Goal: Leave review/rating: Share an evaluation or opinion about a product, service, or content

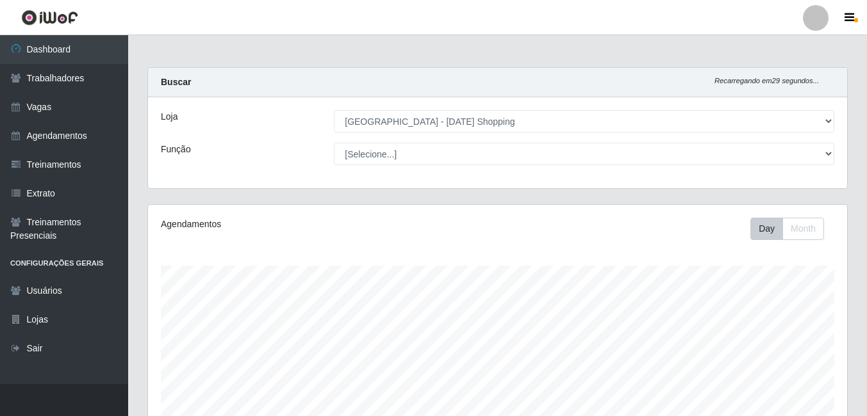
select select "471"
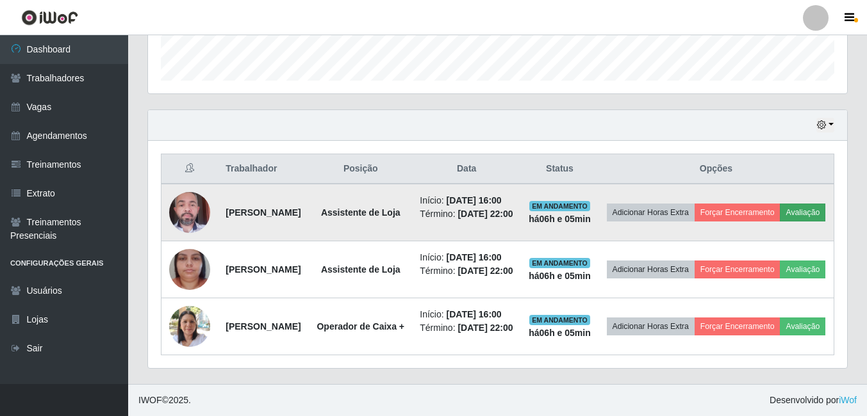
scroll to position [266, 699]
click at [779, 204] on button "Avaliação" at bounding box center [801, 213] width 45 height 18
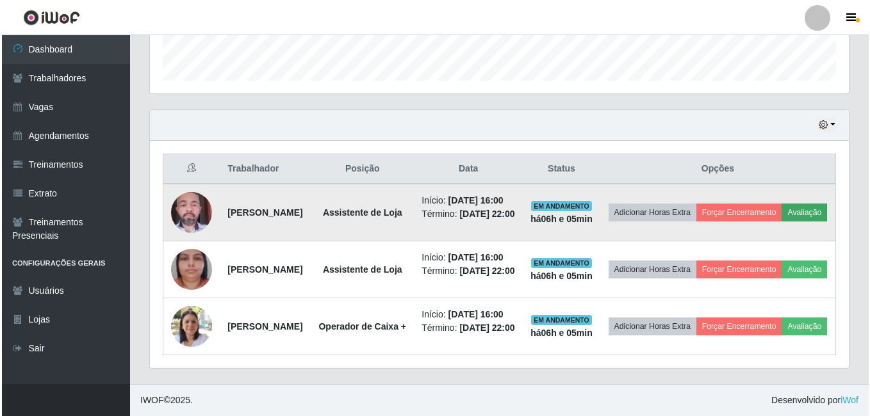
scroll to position [266, 692]
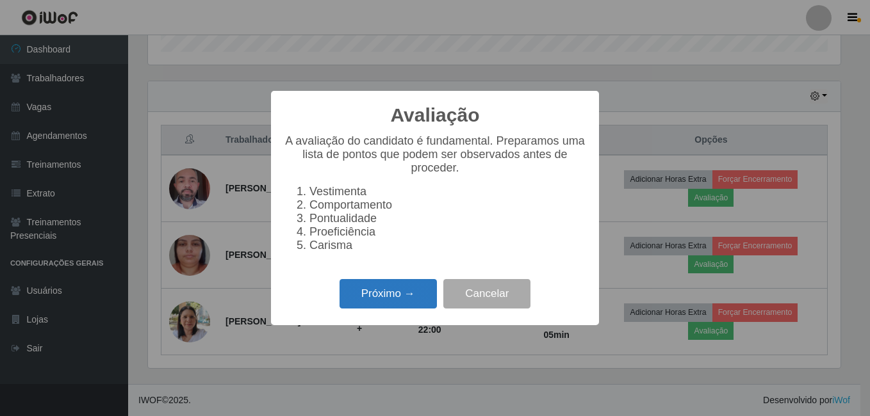
click at [378, 296] on button "Próximo →" at bounding box center [387, 294] width 97 height 30
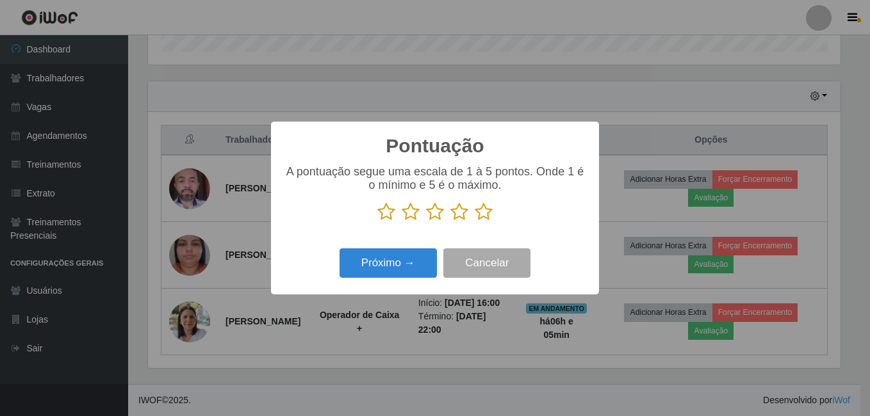
click at [485, 217] on icon at bounding box center [484, 211] width 18 height 19
click at [475, 222] on input "radio" at bounding box center [475, 222] width 0 height 0
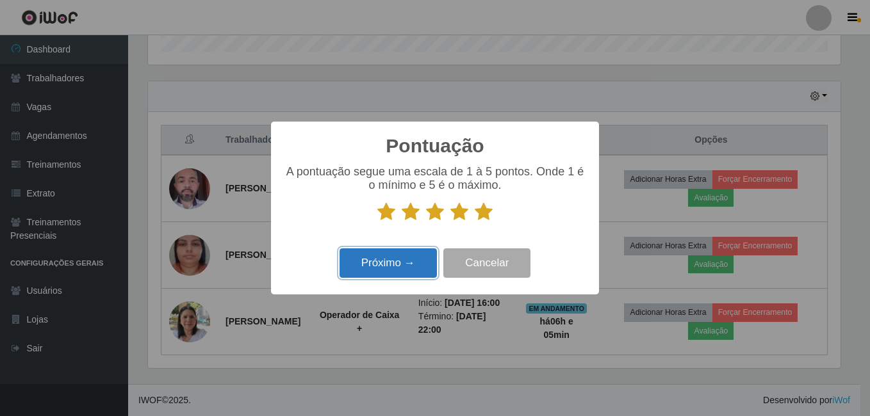
click at [366, 275] on button "Próximo →" at bounding box center [387, 263] width 97 height 30
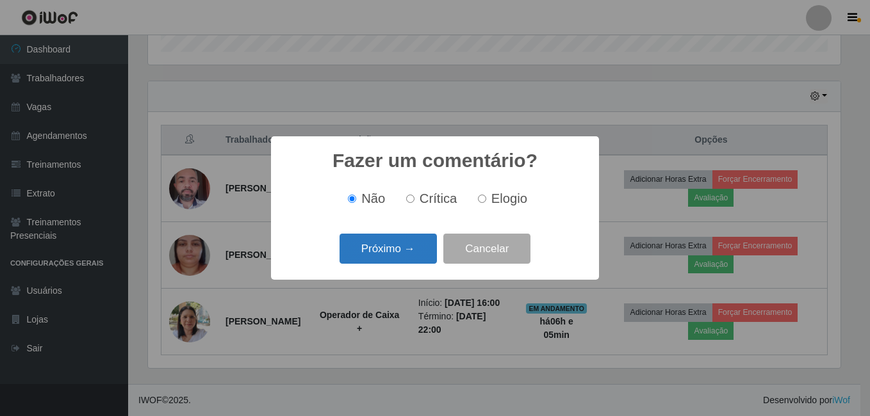
click at [412, 249] on button "Próximo →" at bounding box center [387, 249] width 97 height 30
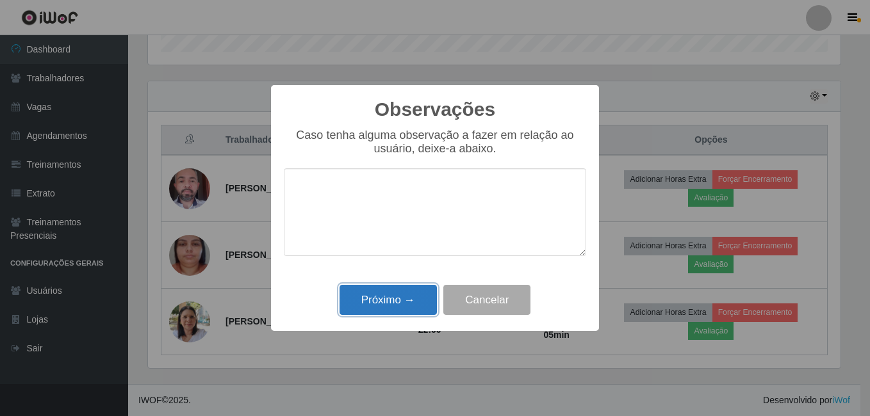
click at [412, 293] on button "Próximo →" at bounding box center [387, 300] width 97 height 30
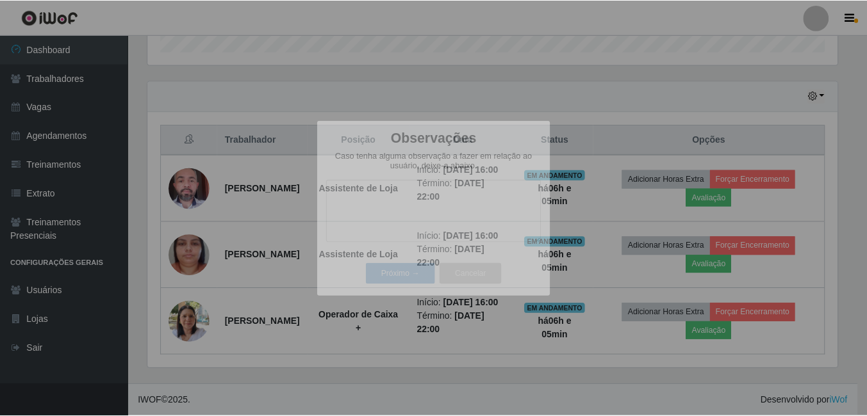
scroll to position [266, 699]
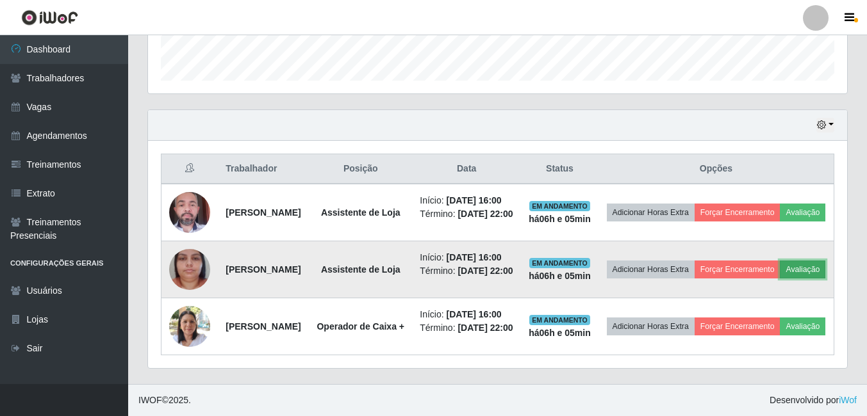
click at [779, 261] on button "Avaliação" at bounding box center [801, 270] width 45 height 18
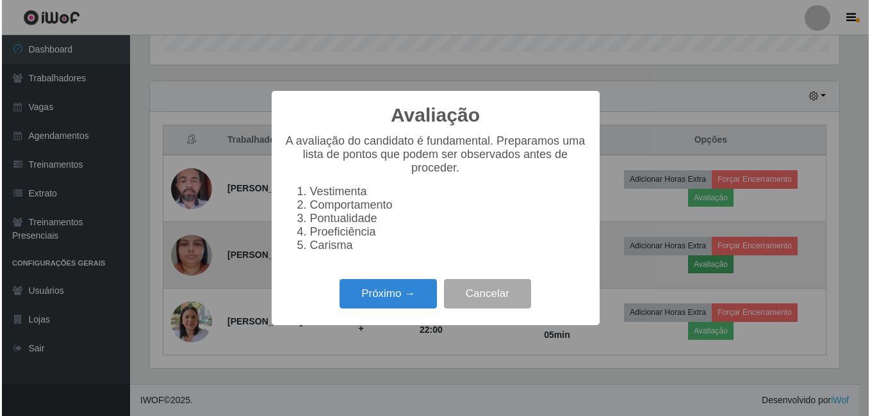
scroll to position [266, 692]
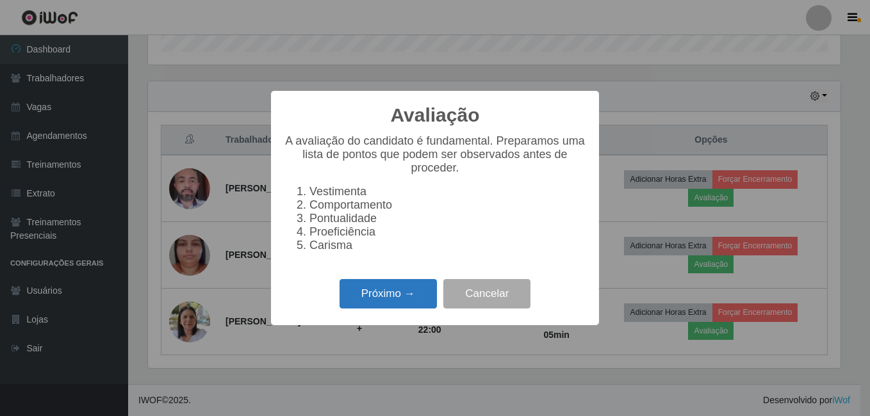
click at [402, 309] on button "Próximo →" at bounding box center [387, 294] width 97 height 30
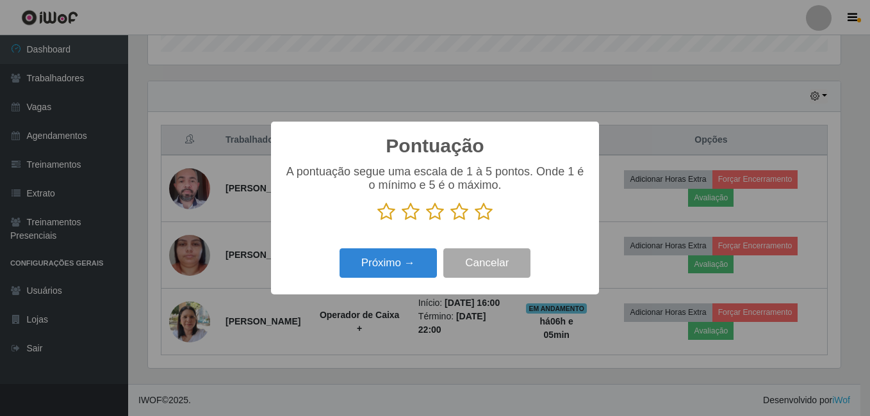
click at [483, 213] on icon at bounding box center [484, 211] width 18 height 19
click at [475, 222] on input "radio" at bounding box center [475, 222] width 0 height 0
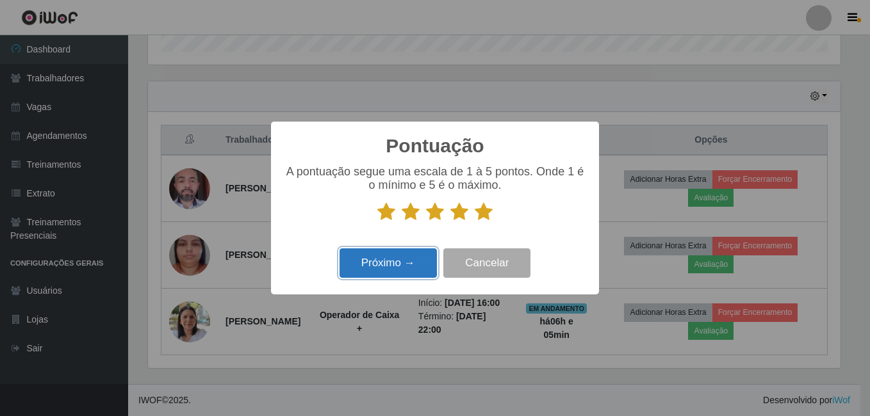
click at [414, 263] on button "Próximo →" at bounding box center [387, 263] width 97 height 30
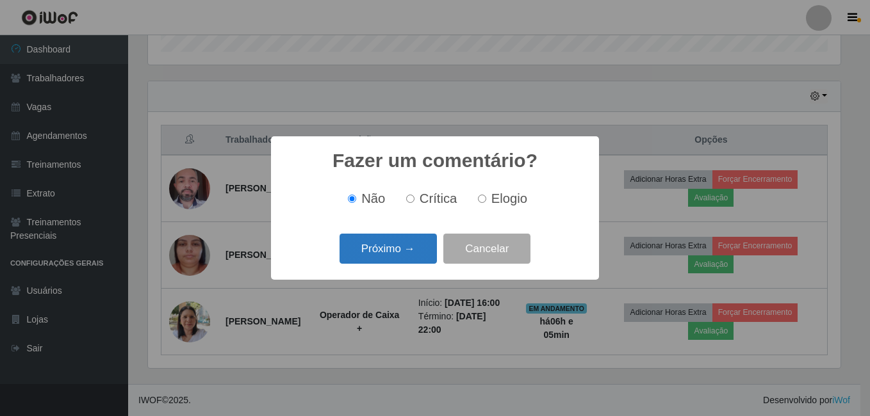
click at [428, 250] on button "Próximo →" at bounding box center [387, 249] width 97 height 30
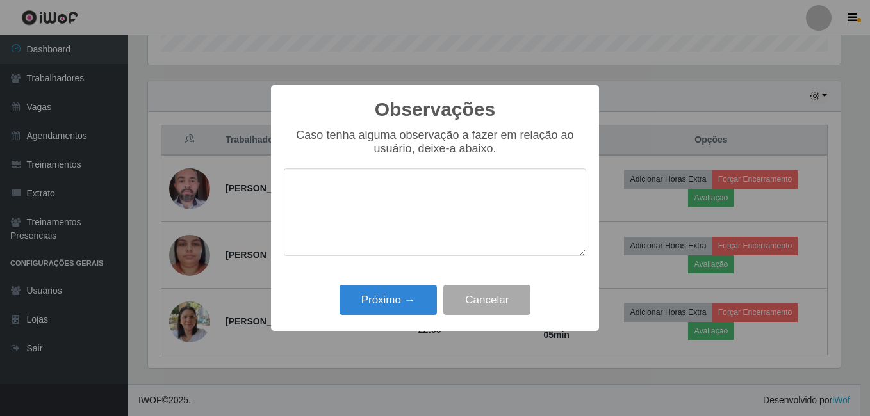
click at [448, 207] on textarea at bounding box center [435, 212] width 302 height 88
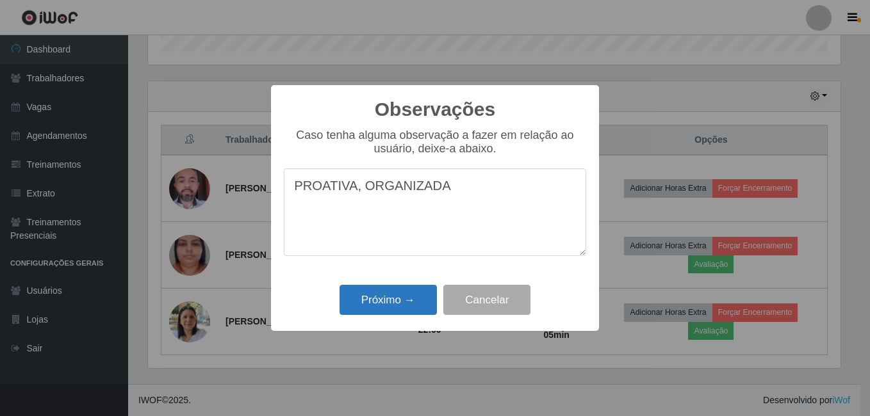
type textarea "PROATIVA, ORGANIZADA"
click at [383, 289] on button "Próximo →" at bounding box center [387, 300] width 97 height 30
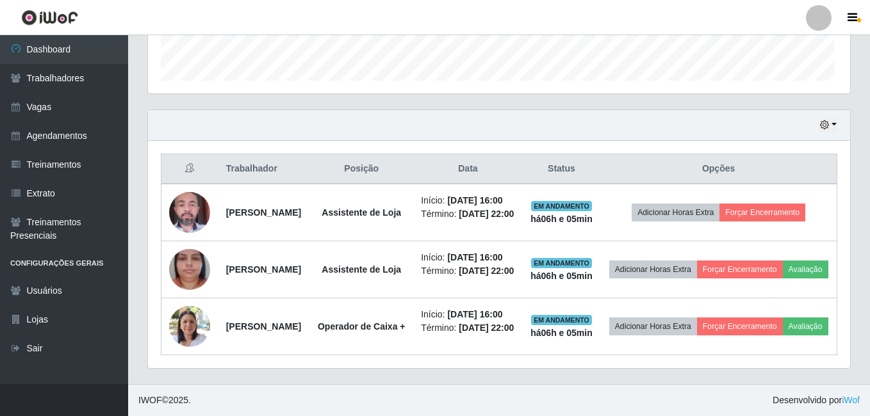
scroll to position [266, 699]
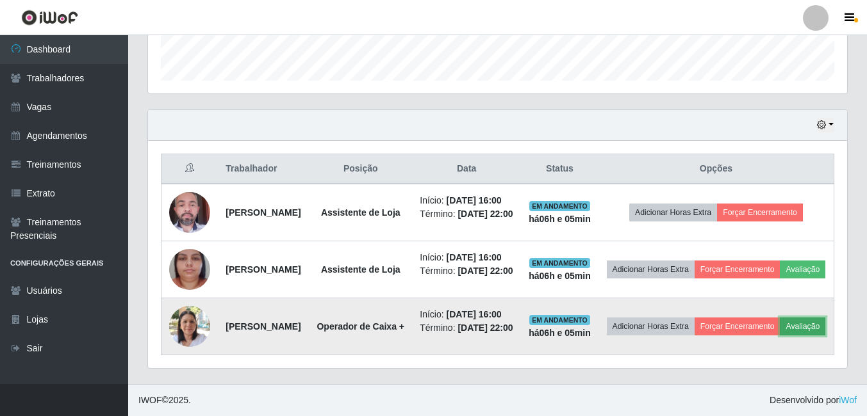
click at [779, 329] on button "Avaliação" at bounding box center [801, 327] width 45 height 18
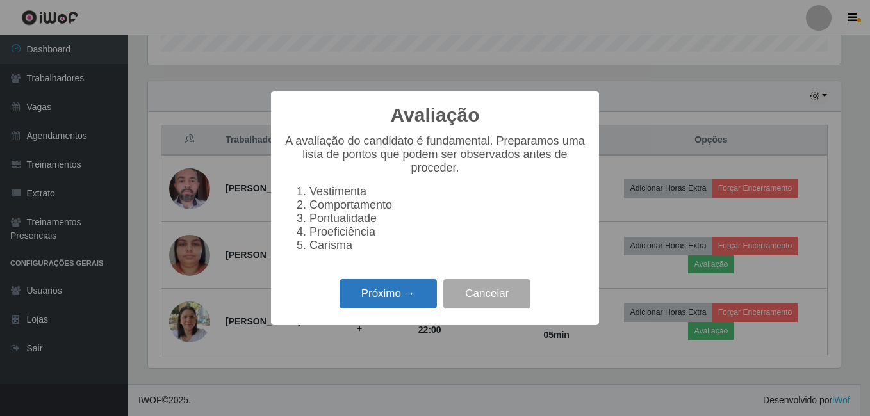
click at [375, 296] on button "Próximo →" at bounding box center [387, 294] width 97 height 30
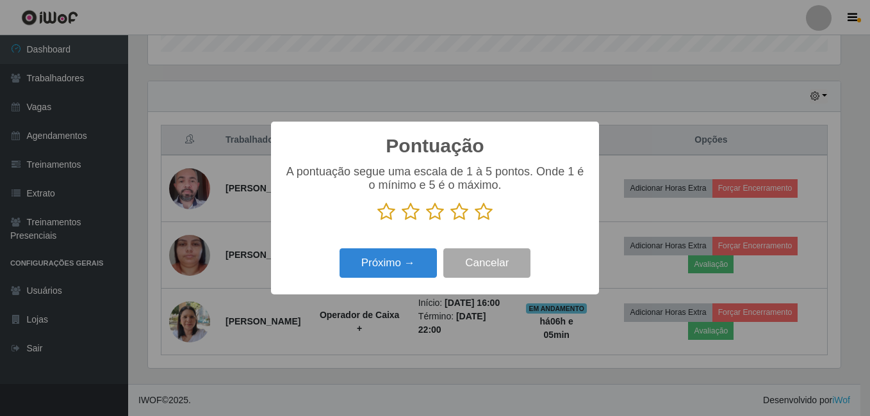
click at [483, 212] on icon at bounding box center [484, 211] width 18 height 19
click at [475, 222] on input "radio" at bounding box center [475, 222] width 0 height 0
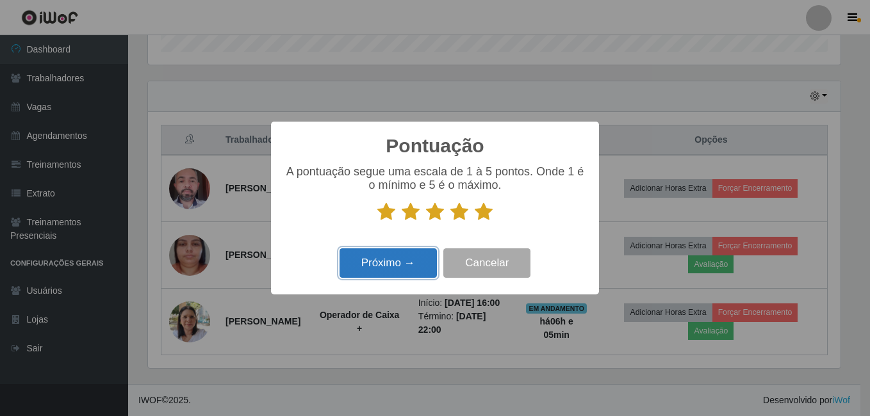
click at [400, 263] on button "Próximo →" at bounding box center [387, 263] width 97 height 30
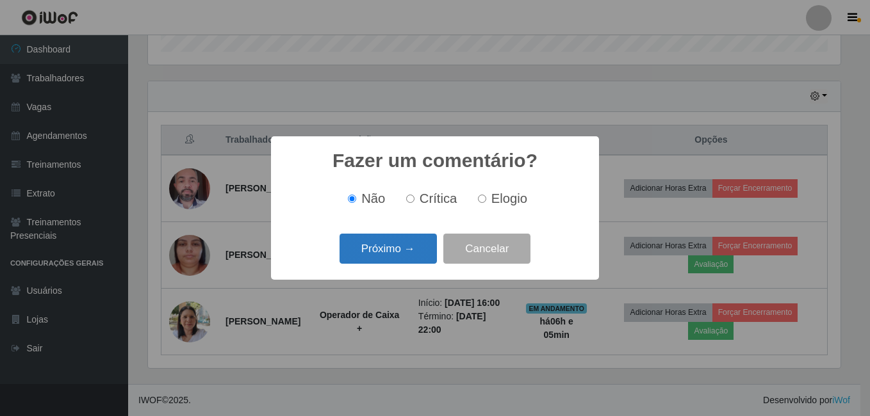
click at [404, 254] on button "Próximo →" at bounding box center [387, 249] width 97 height 30
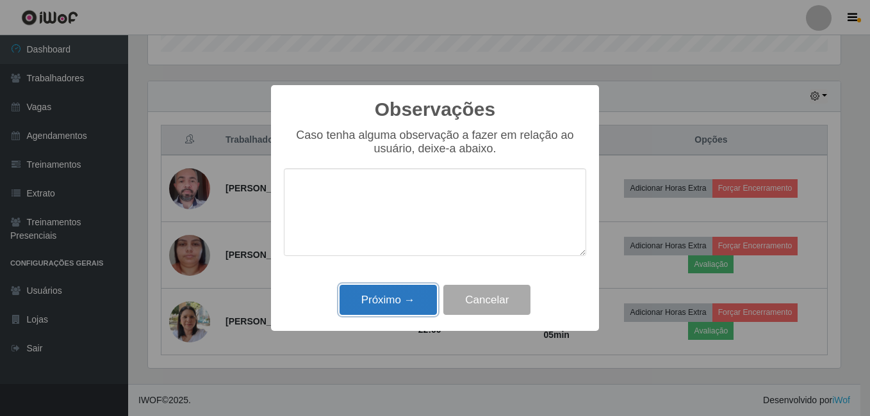
click at [386, 294] on button "Próximo →" at bounding box center [387, 300] width 97 height 30
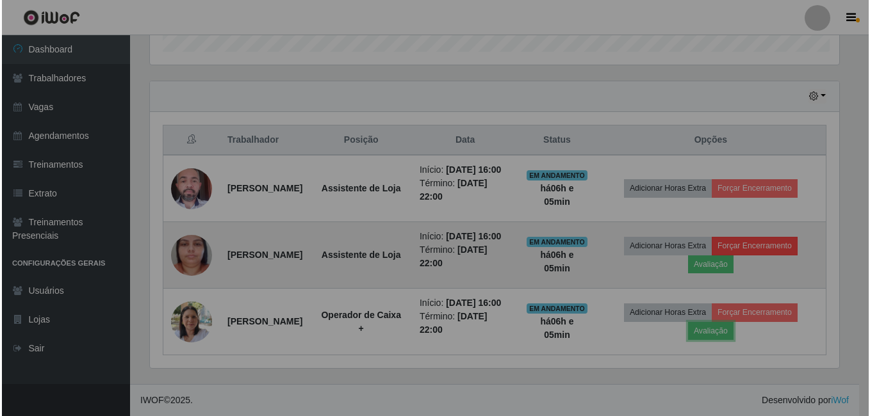
scroll to position [266, 699]
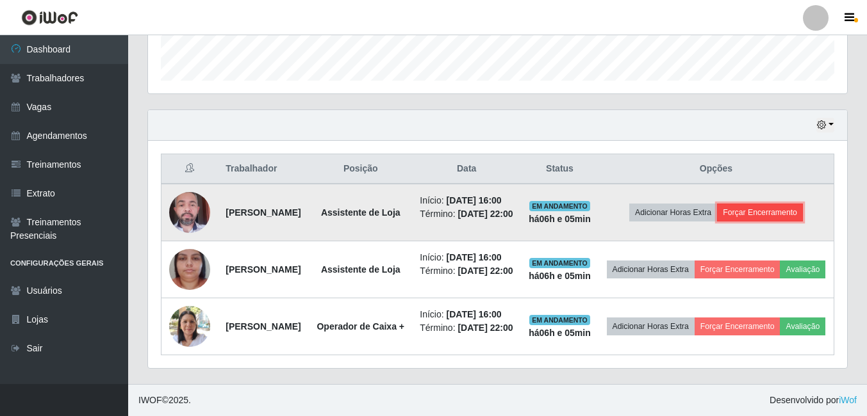
click at [783, 204] on button "Forçar Encerramento" at bounding box center [760, 213] width 86 height 18
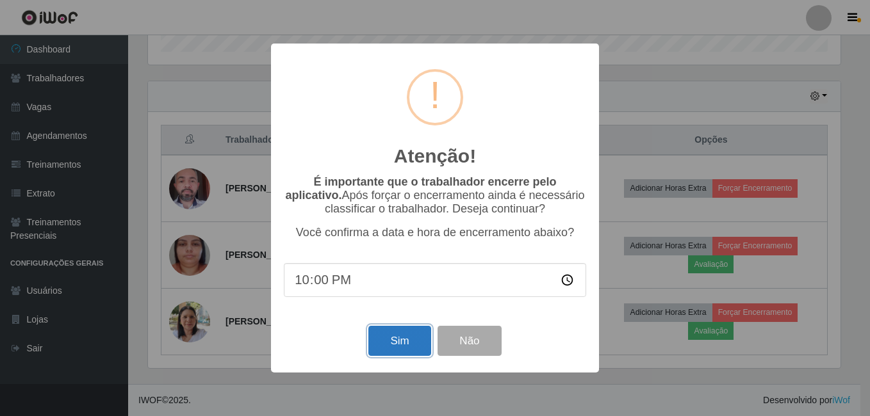
click at [403, 338] on button "Sim" at bounding box center [399, 341] width 62 height 30
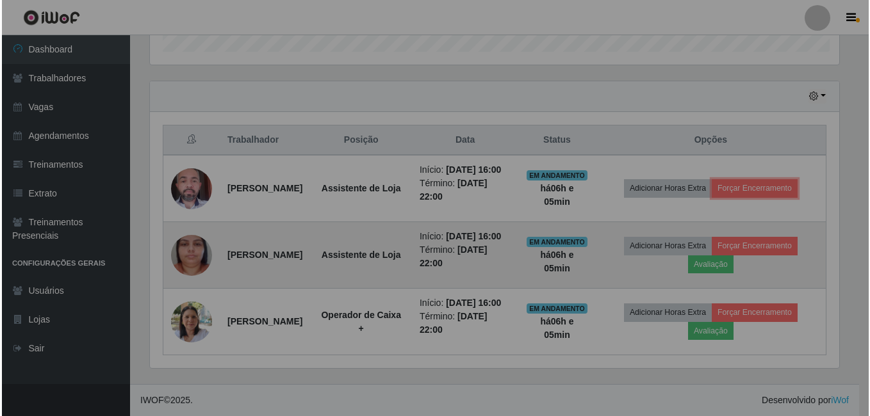
scroll to position [266, 699]
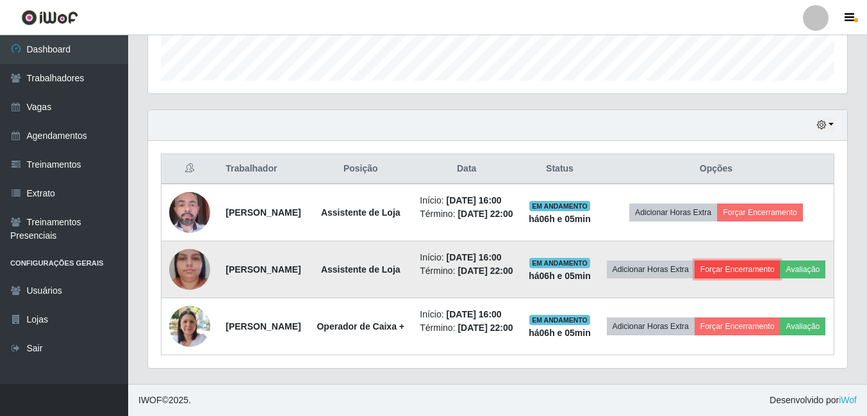
click at [780, 261] on button "Forçar Encerramento" at bounding box center [737, 270] width 86 height 18
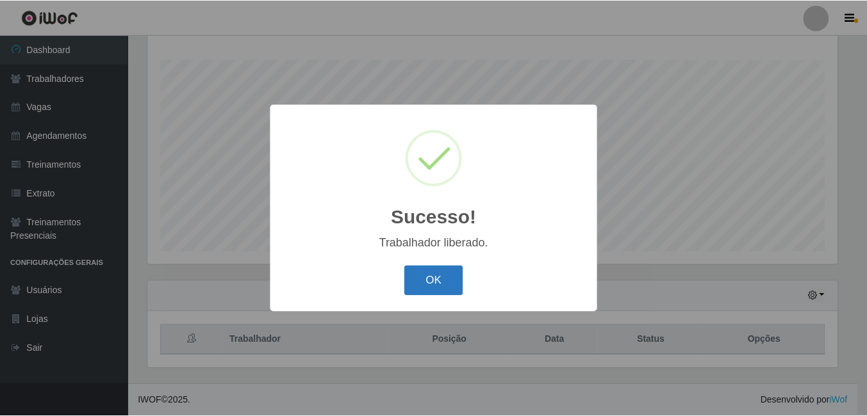
scroll to position [206, 0]
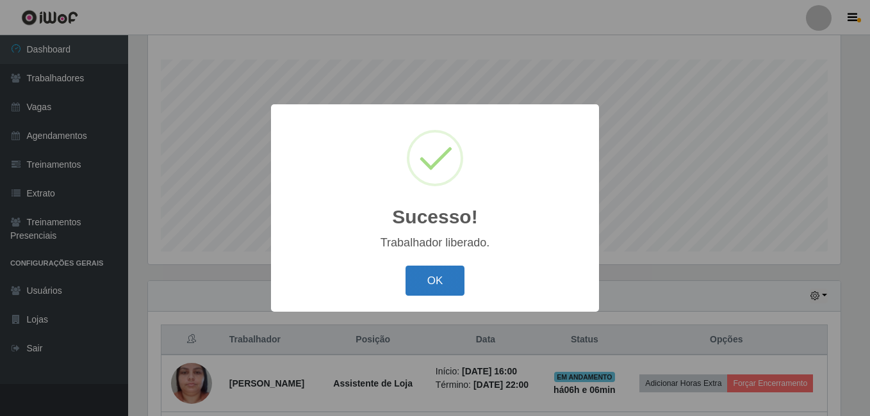
click at [429, 279] on button "OK" at bounding box center [435, 281] width 60 height 30
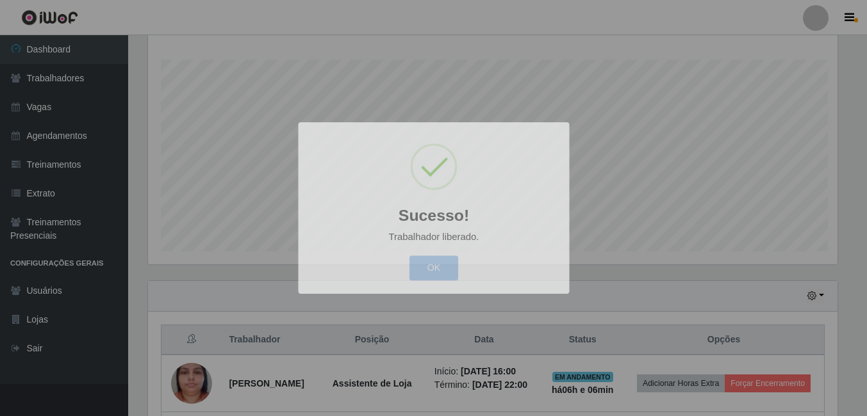
scroll to position [0, 0]
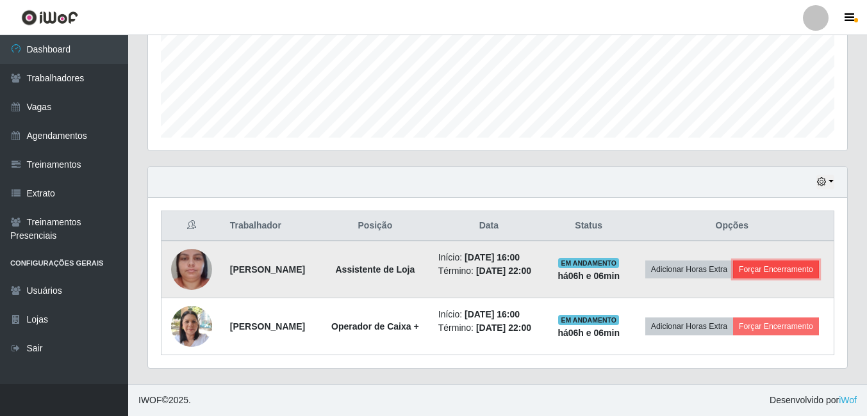
click at [767, 261] on button "Forçar Encerramento" at bounding box center [776, 270] width 86 height 18
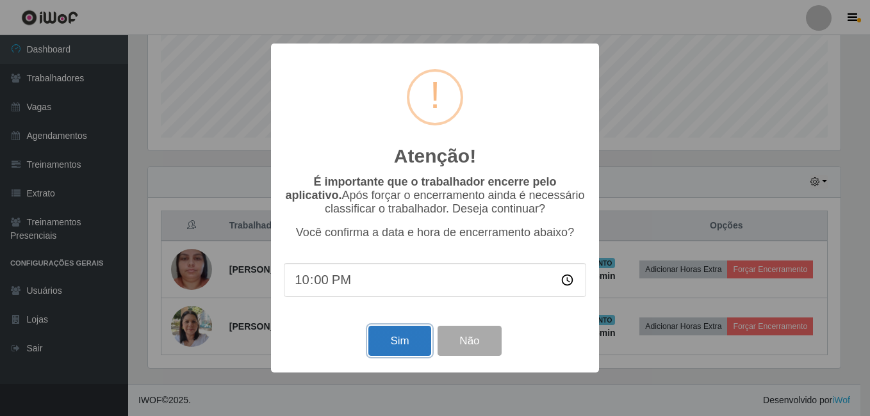
click at [411, 332] on button "Sim" at bounding box center [399, 341] width 62 height 30
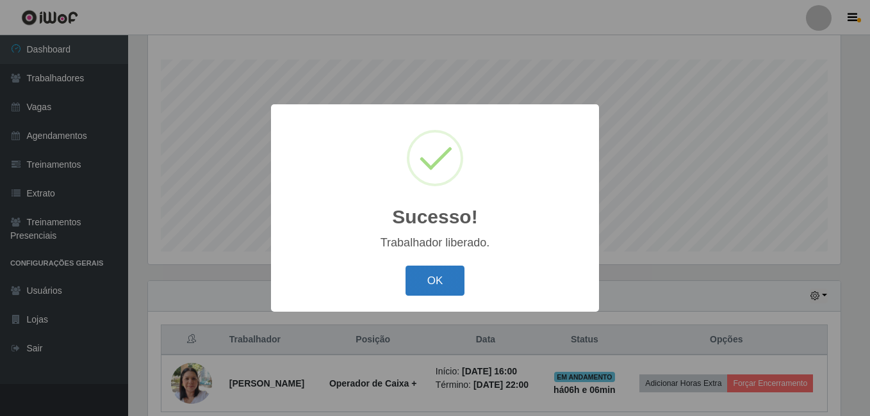
click at [462, 290] on button "OK" at bounding box center [435, 281] width 60 height 30
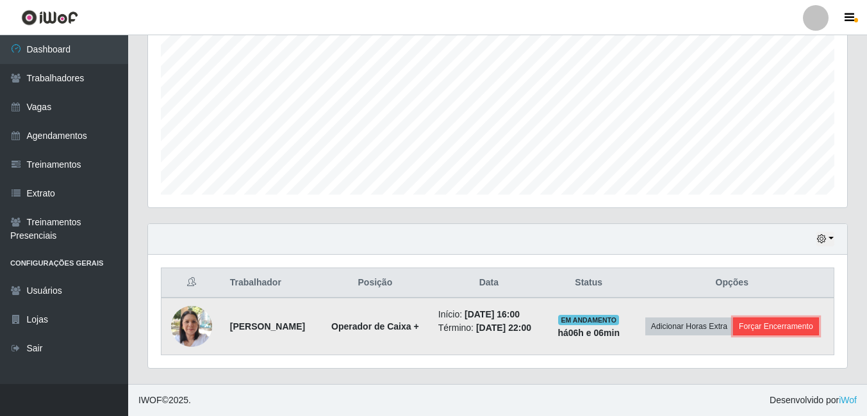
click at [777, 318] on button "Forçar Encerramento" at bounding box center [776, 327] width 86 height 18
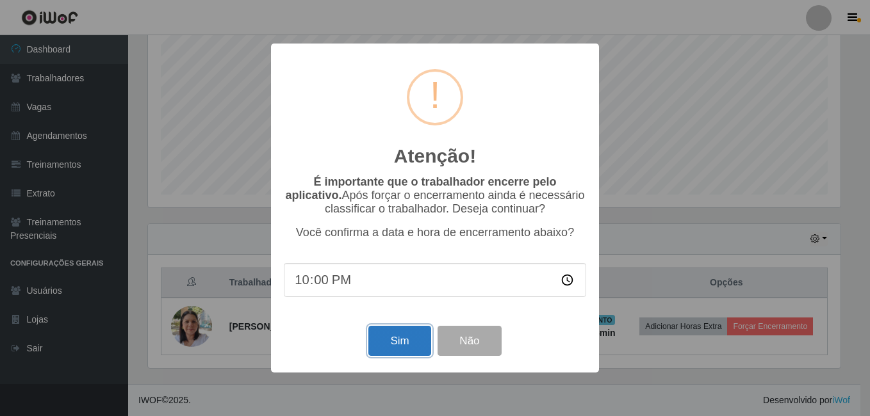
click at [416, 350] on button "Sim" at bounding box center [399, 341] width 62 height 30
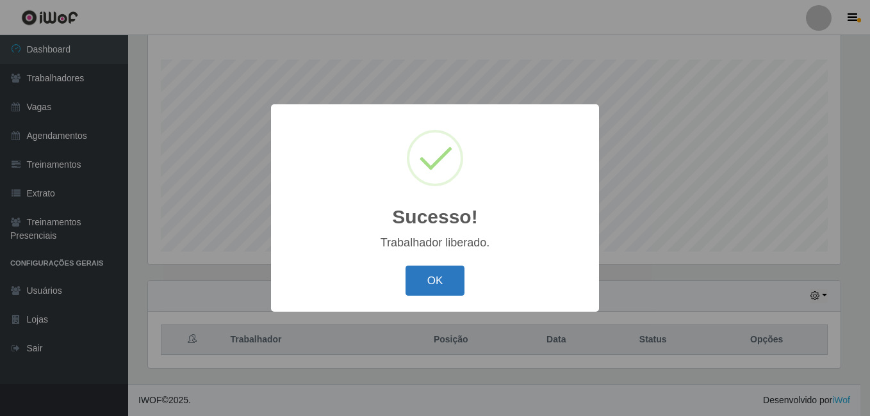
click at [453, 282] on button "OK" at bounding box center [435, 281] width 60 height 30
